Goal: Book appointment/travel/reservation

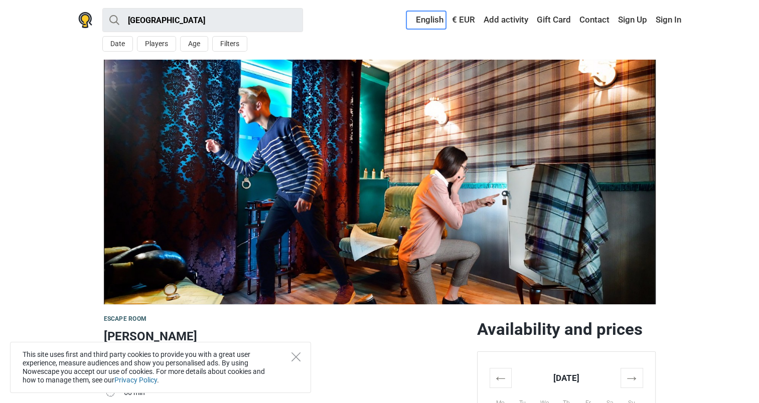
click at [424, 22] on link "English" at bounding box center [426, 20] width 40 height 18
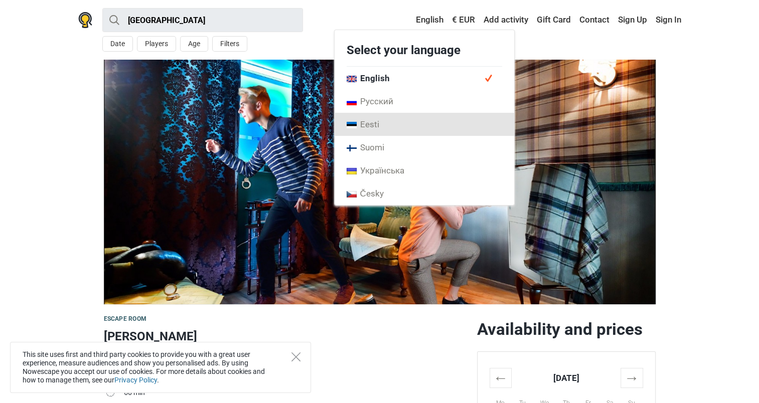
click at [367, 130] on link "Eesti" at bounding box center [423, 124] width 179 height 23
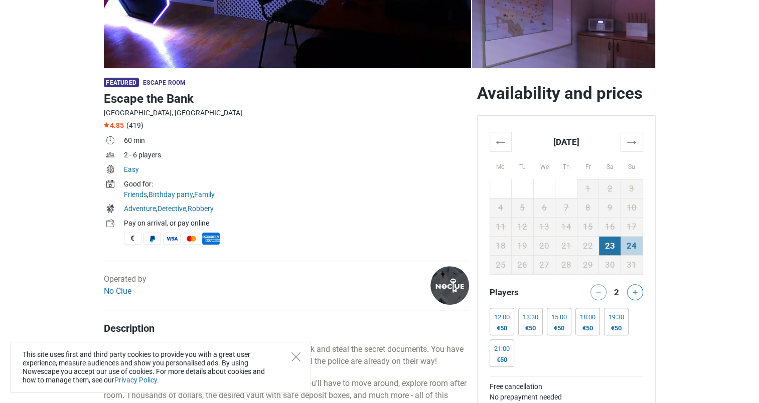
scroll to position [286, 0]
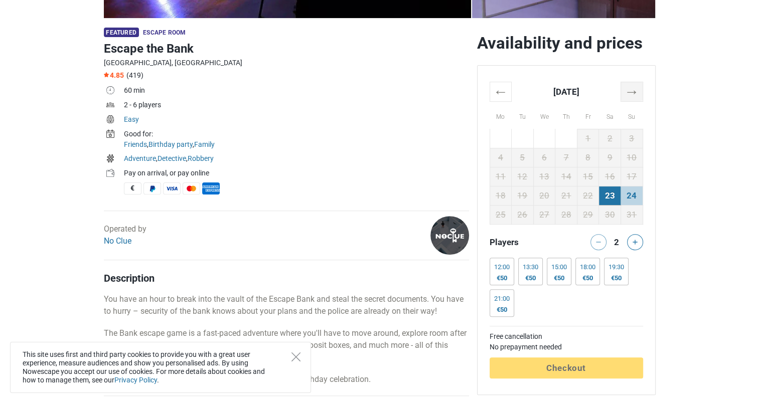
click at [640, 88] on th "→" at bounding box center [631, 92] width 22 height 20
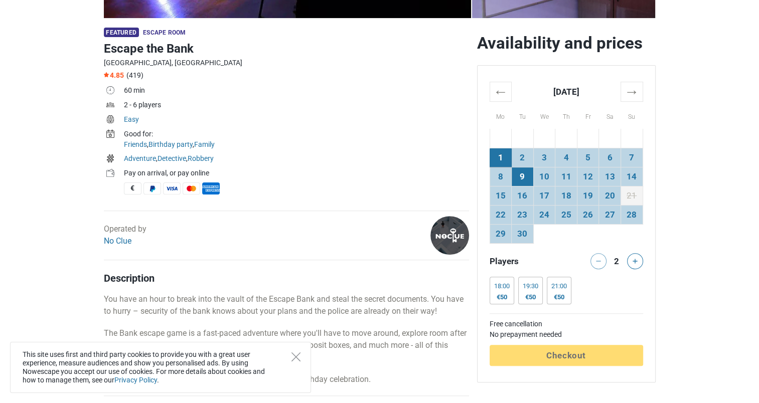
click at [524, 174] on td "9" at bounding box center [522, 176] width 22 height 19
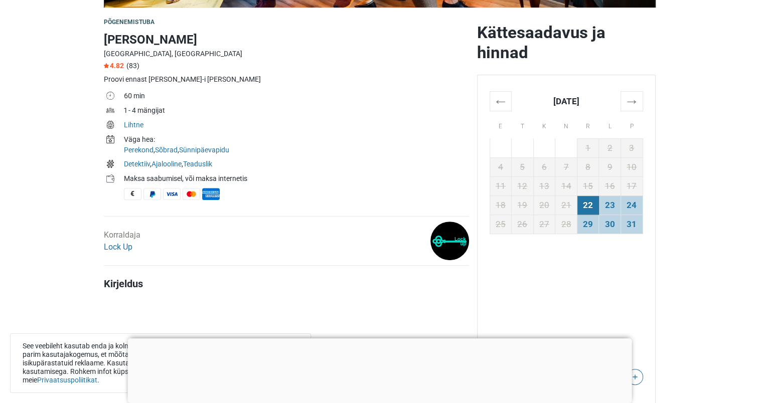
scroll to position [281, 0]
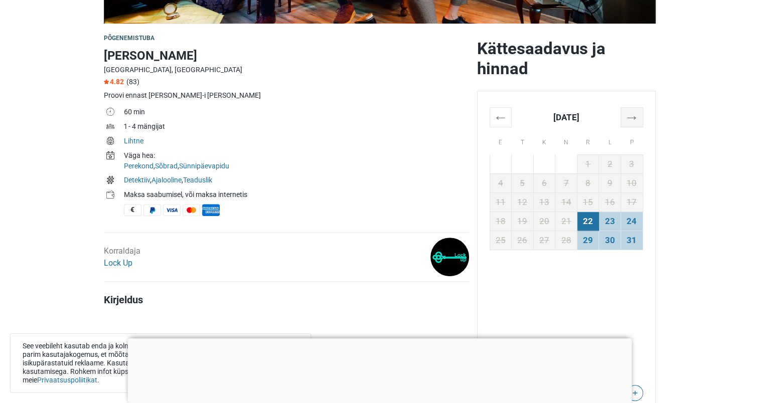
click at [631, 114] on th "→" at bounding box center [631, 117] width 22 height 20
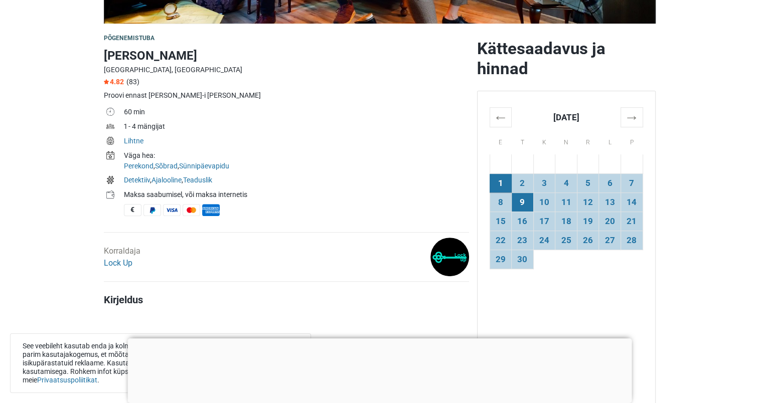
click at [523, 207] on td "9" at bounding box center [522, 202] width 22 height 19
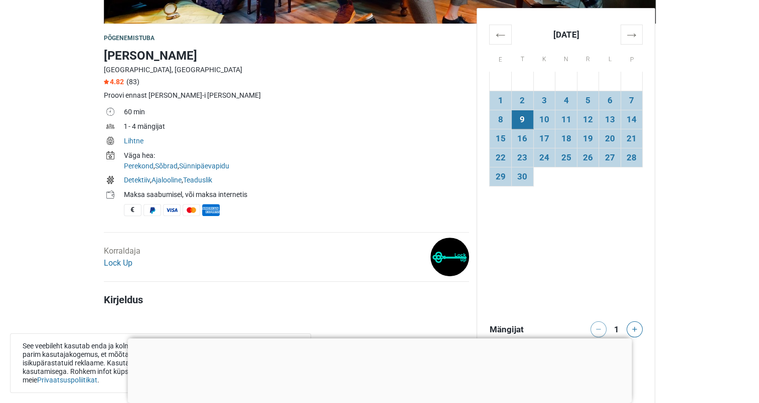
scroll to position [664, 0]
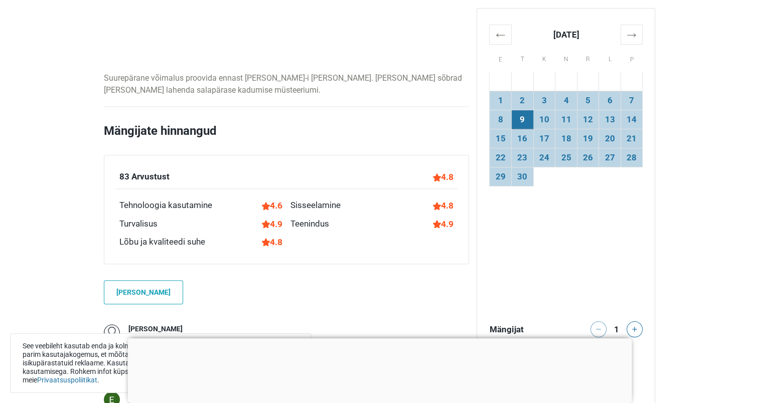
drag, startPoint x: 763, startPoint y: 112, endPoint x: 730, endPoint y: 59, distance: 62.1
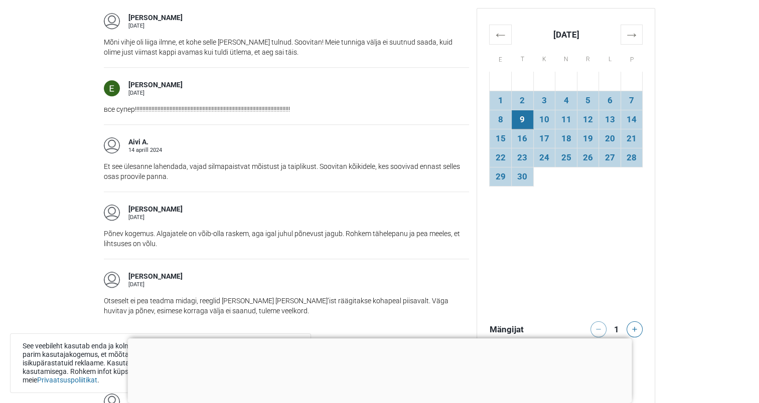
scroll to position [946, 0]
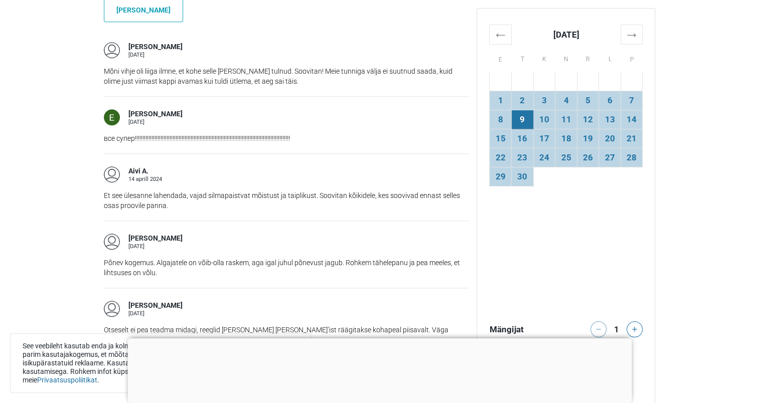
click at [377, 338] on div at bounding box center [379, 338] width 504 height 0
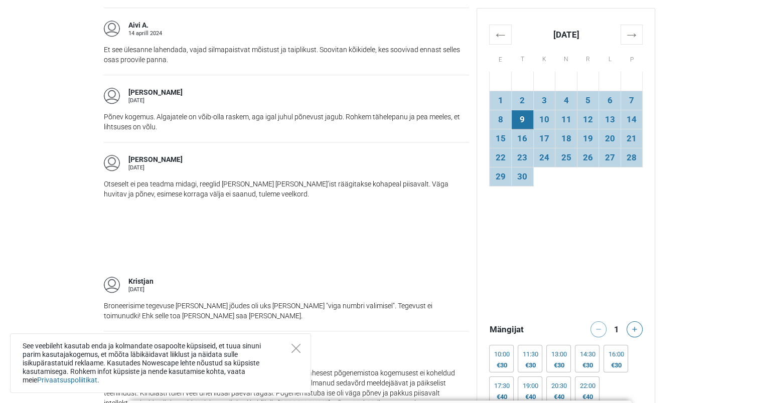
scroll to position [1095, 0]
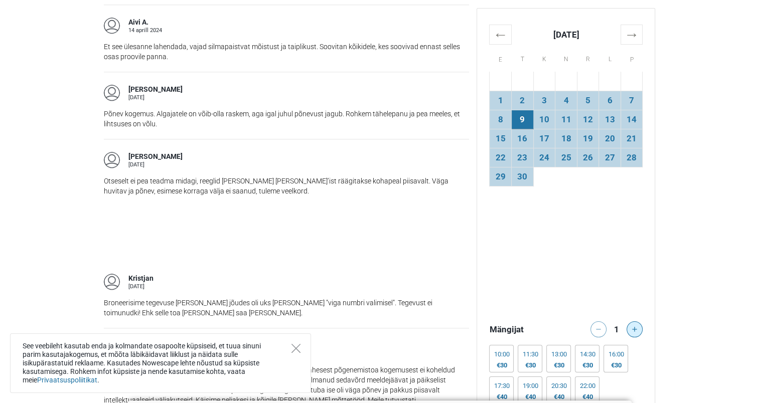
click at [636, 330] on icon at bounding box center [634, 329] width 5 height 5
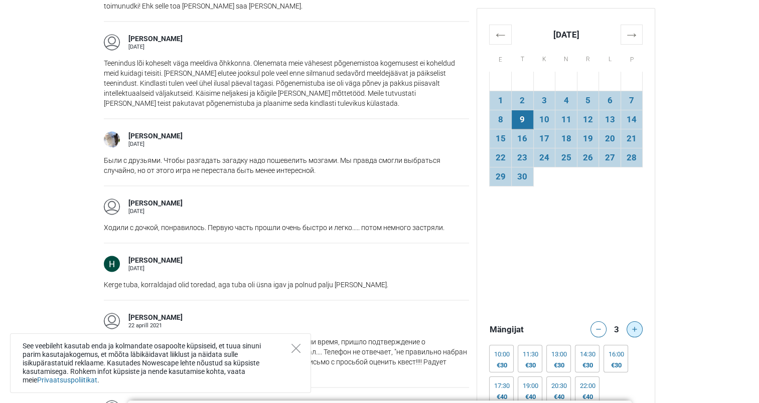
scroll to position [1435, 0]
